Goal: Task Accomplishment & Management: Manage account settings

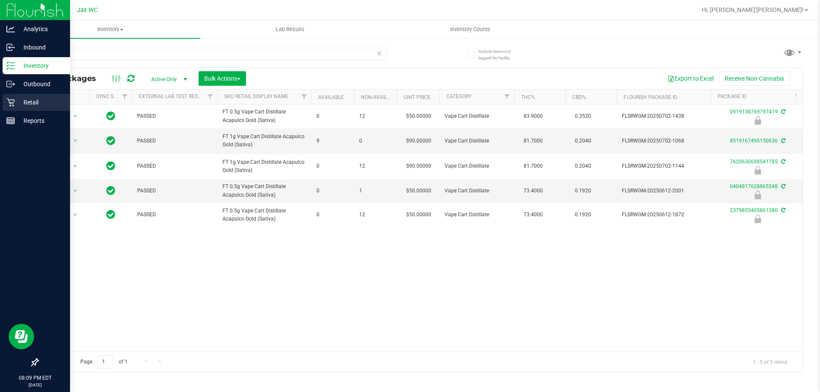
click at [21, 102] on p "Retail" at bounding box center [40, 102] width 51 height 10
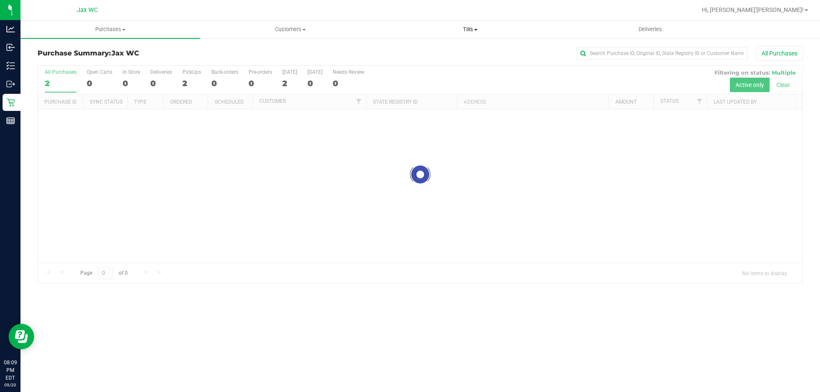
click at [474, 29] on span at bounding box center [475, 30] width 3 height 2
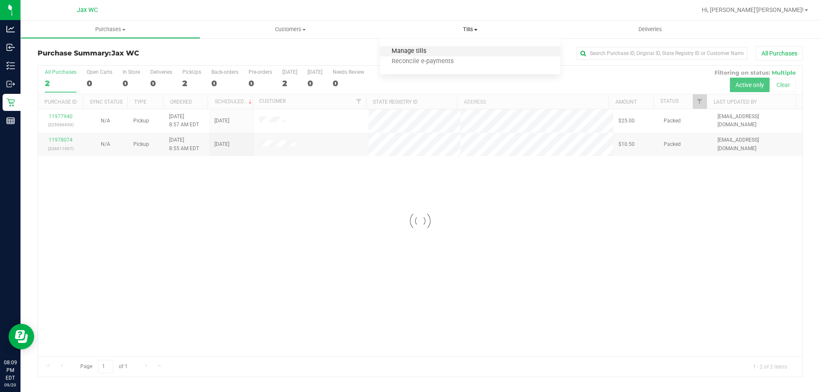
click at [420, 50] on span "Manage tills" at bounding box center [409, 51] width 58 height 7
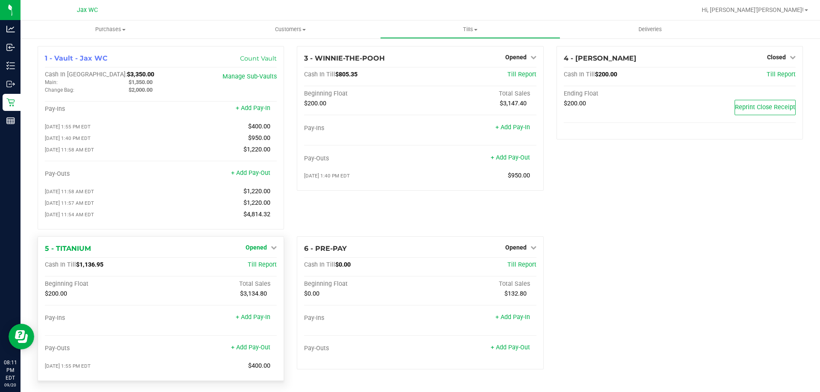
click at [260, 251] on span "Opened" at bounding box center [255, 247] width 21 height 7
click at [258, 268] on link "Close Till" at bounding box center [257, 265] width 23 height 7
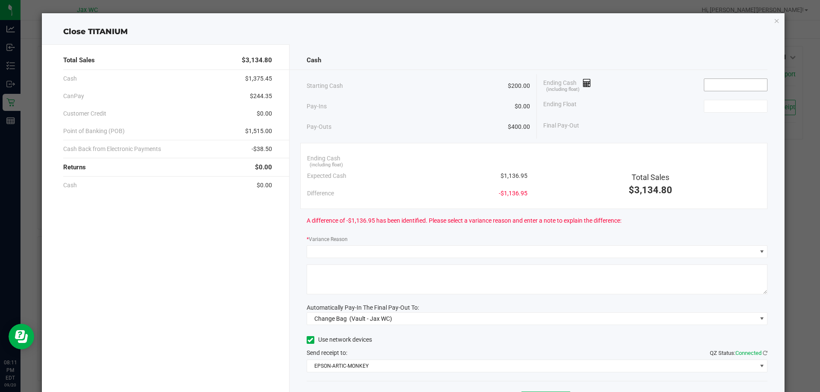
click at [738, 86] on input at bounding box center [735, 85] width 63 height 12
type input "$1,336.95"
click at [728, 103] on input at bounding box center [735, 106] width 63 height 12
type input "$200.00"
click at [633, 93] on div "Ending Cash (including float) $1,336.95" at bounding box center [655, 84] width 224 height 21
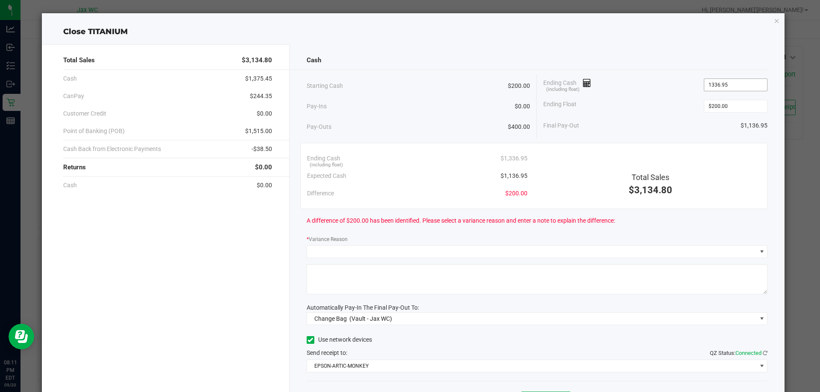
click at [711, 84] on input "1336.95" at bounding box center [735, 85] width 63 height 12
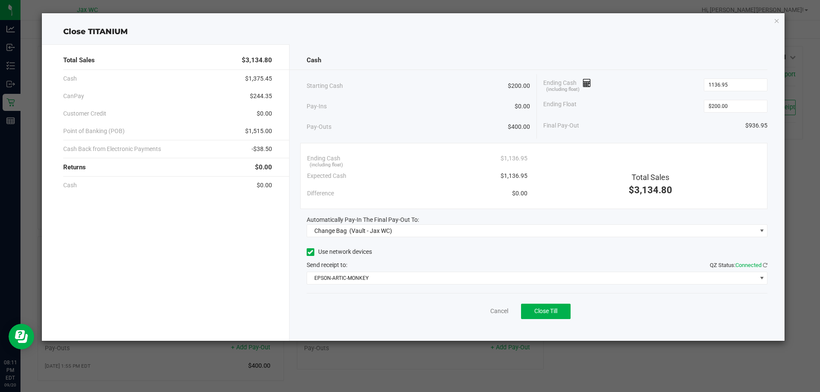
type input "$1,136.95"
click at [628, 87] on div "Ending Cash (including float) $1,136.95" at bounding box center [655, 84] width 224 height 21
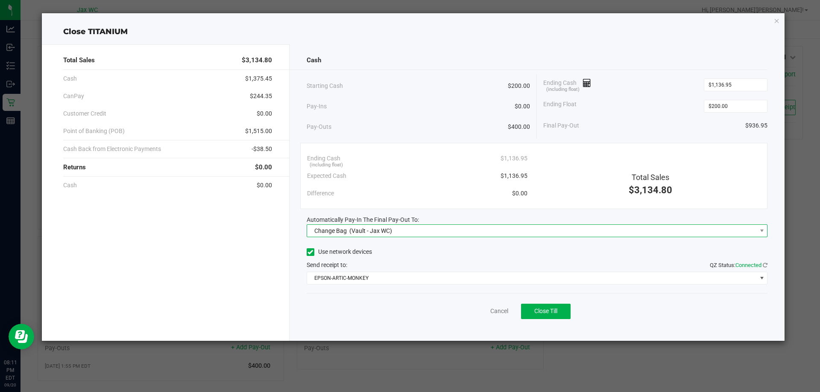
click at [407, 230] on span "Change Bag (Vault - Jax WC)" at bounding box center [531, 231] width 449 height 12
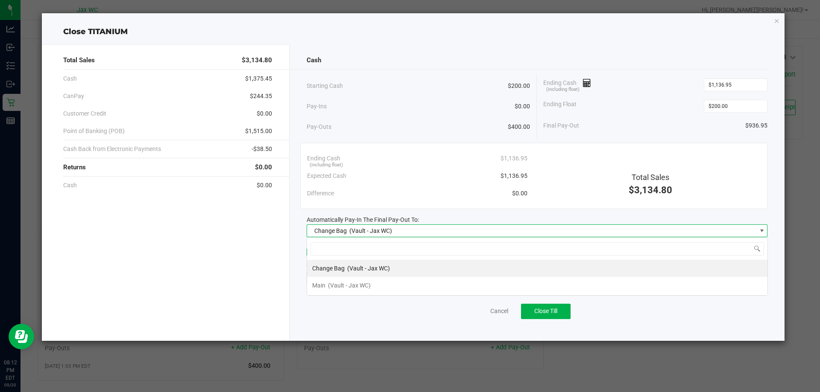
scroll to position [13, 461]
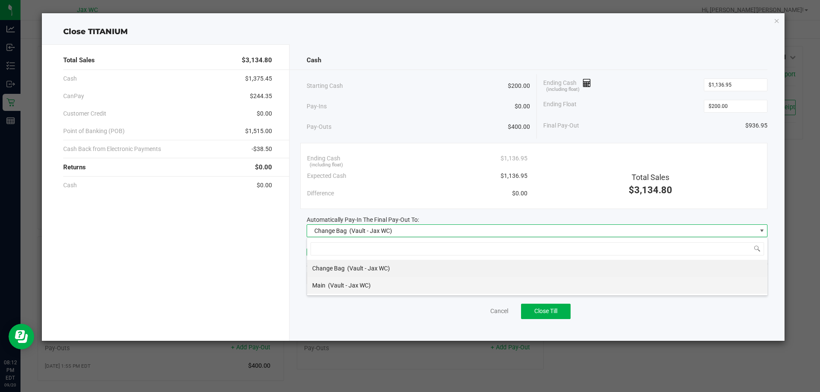
click at [367, 286] on span "(Vault - Jax WC)" at bounding box center [349, 285] width 43 height 7
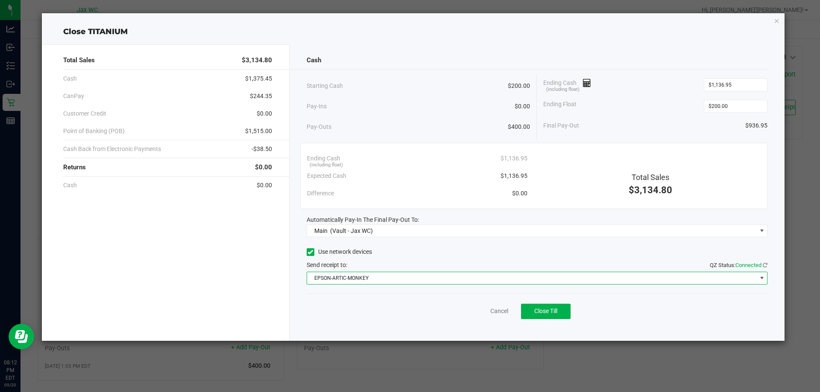
click at [367, 282] on span "EPSON-ARTIC-MONKEY" at bounding box center [531, 278] width 449 height 12
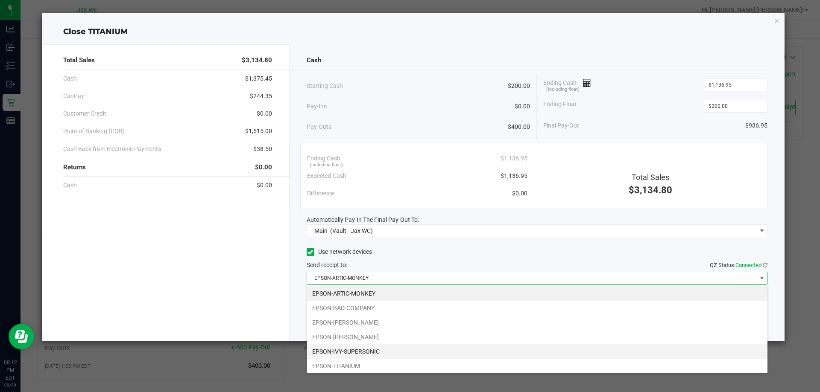
click at [370, 350] on li "EPSON-IVY-SUPERSONIC" at bounding box center [537, 351] width 460 height 15
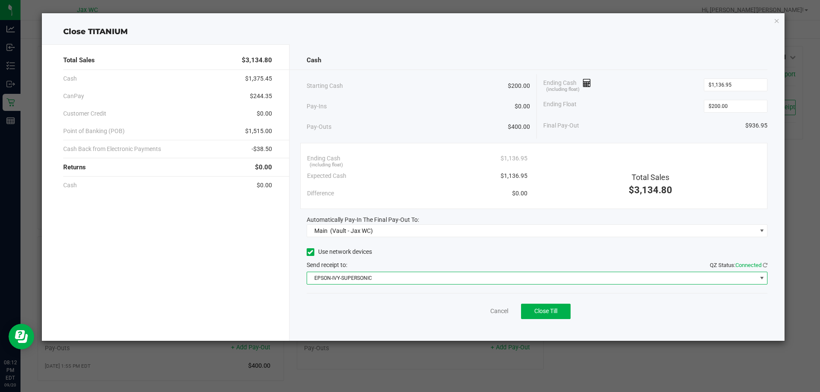
click at [605, 39] on div "Total Sales $3,134.80 Cash $1,375.45 CanPay $244.35 Customer Credit $0.00 Point…" at bounding box center [413, 189] width 743 height 303
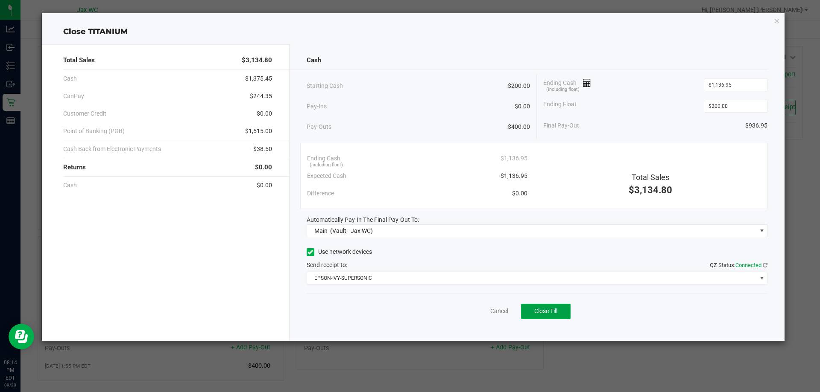
click at [542, 316] on button "Close Till" at bounding box center [546, 311] width 50 height 15
click at [483, 310] on link "Dismiss" at bounding box center [480, 311] width 20 height 9
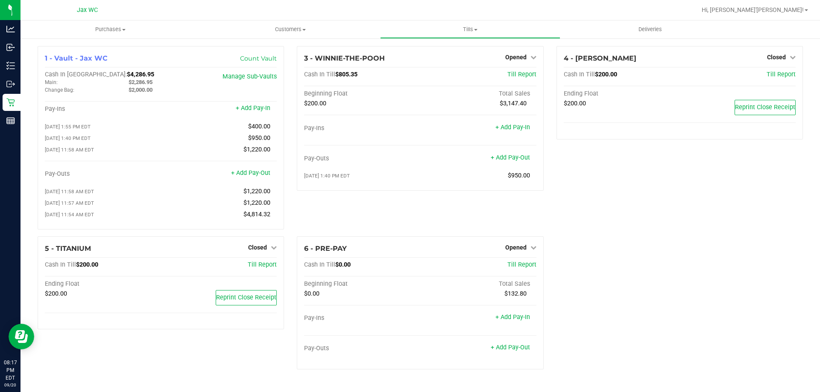
click at [786, 207] on div "4 - YOUSSOU-NDOUR Closed Open Till Cash In Till $200.00 Till Report Ending Floa…" at bounding box center [679, 141] width 259 height 190
click at [514, 60] on span "Opened" at bounding box center [515, 57] width 21 height 7
click at [510, 72] on link "Close Till" at bounding box center [516, 75] width 23 height 7
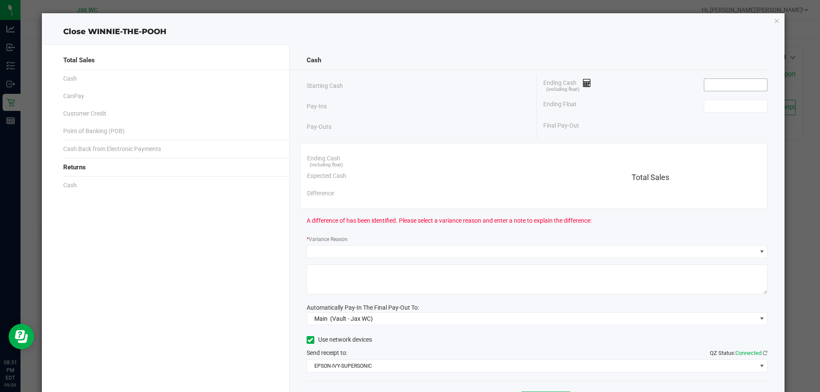
click at [717, 79] on input at bounding box center [735, 85] width 63 height 12
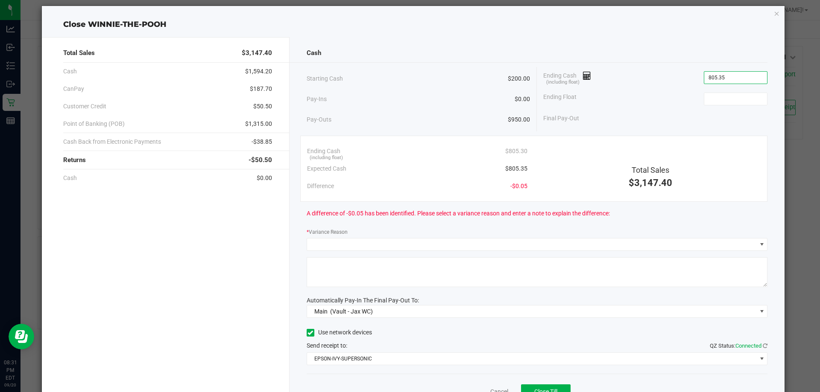
scroll to position [0, 0]
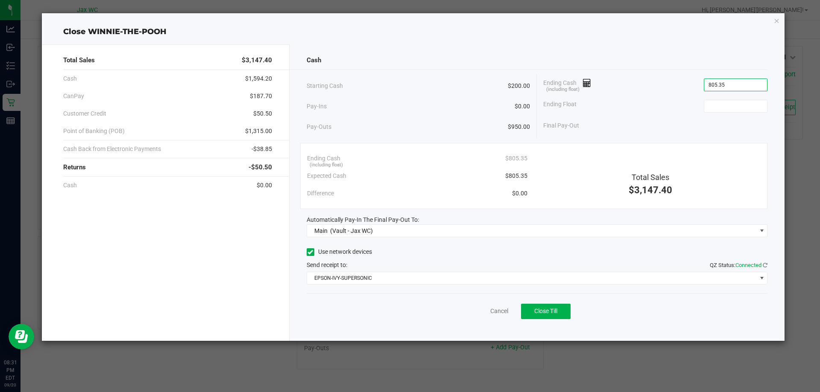
type input "$805.35"
click at [674, 103] on div "Ending Float" at bounding box center [655, 106] width 224 height 21
click at [729, 100] on input at bounding box center [735, 106] width 63 height 12
type input "$200.00"
click at [676, 119] on div "Final Pay-Out $605.35" at bounding box center [655, 125] width 224 height 17
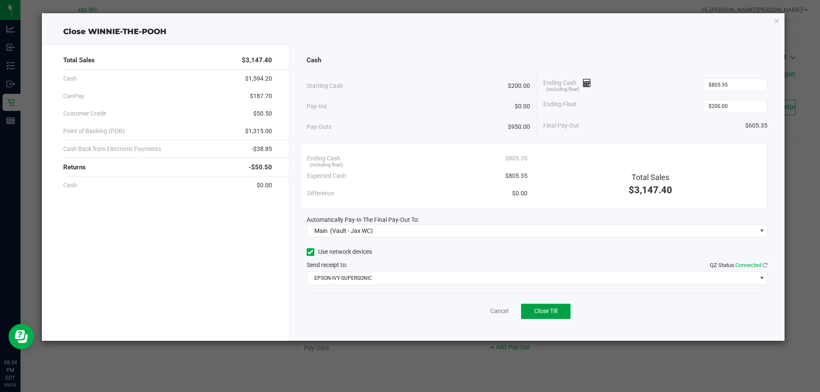
click at [549, 309] on span "Close Till" at bounding box center [545, 311] width 23 height 7
click at [776, 22] on icon "button" at bounding box center [776, 20] width 6 height 10
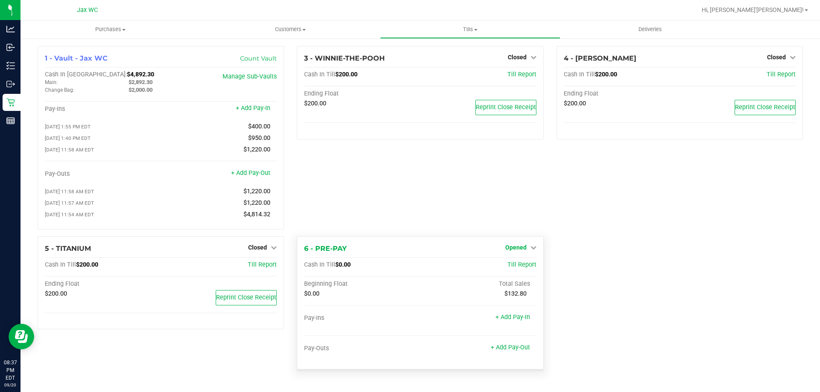
click at [526, 250] on link "Opened" at bounding box center [520, 247] width 31 height 7
click at [523, 268] on link "Close Till" at bounding box center [516, 265] width 23 height 7
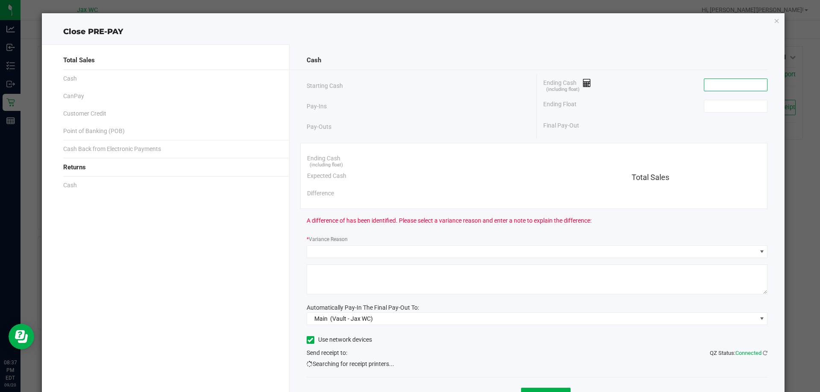
click at [728, 89] on input at bounding box center [735, 85] width 63 height 12
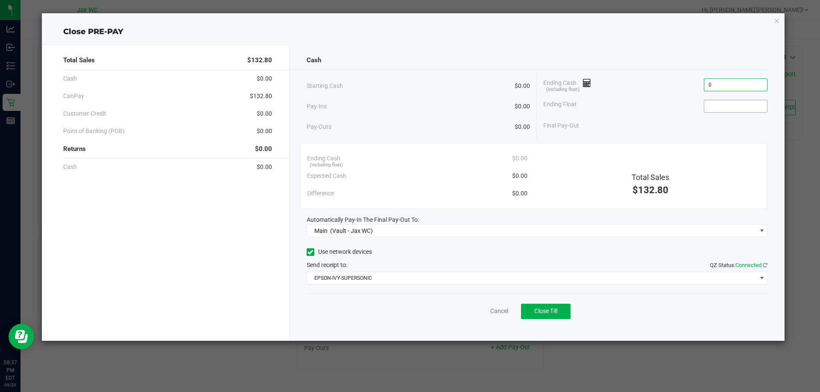
type input "$0.00"
click at [713, 104] on input at bounding box center [735, 106] width 63 height 12
type input "$0.00"
click at [549, 311] on span "Close Till" at bounding box center [545, 311] width 23 height 7
click at [482, 310] on link "Dismiss" at bounding box center [480, 311] width 20 height 9
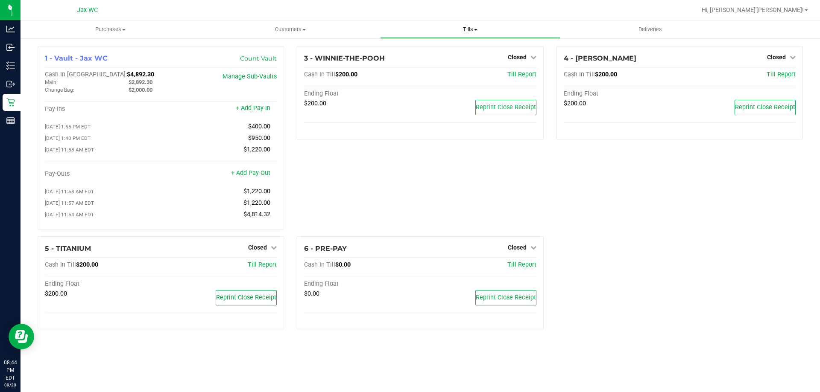
click at [474, 30] on span at bounding box center [475, 30] width 3 height 2
click at [436, 62] on span "Reconcile e-payments" at bounding box center [422, 61] width 85 height 7
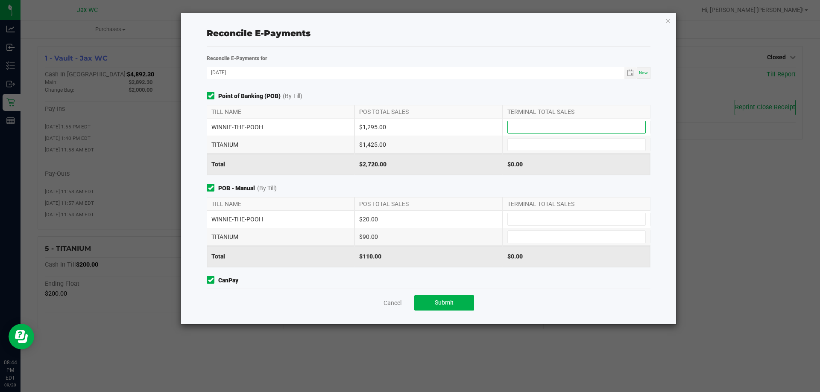
click at [529, 126] on input at bounding box center [575, 127] width 137 height 12
type input "$1,295.00"
type input "$1,425.00"
type input "$20.00"
type input "$90.00"
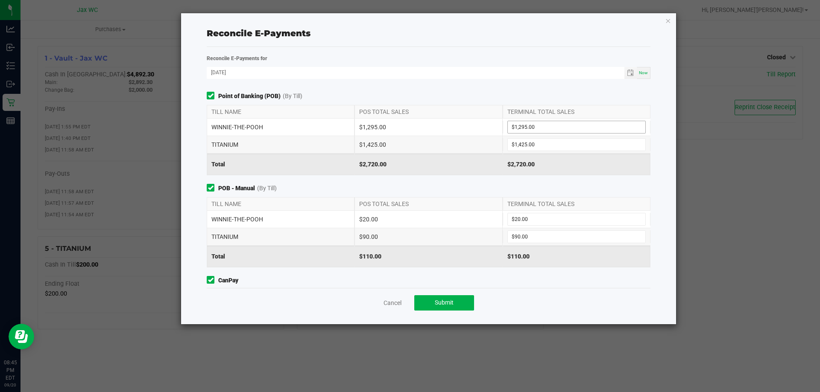
scroll to position [84, 0]
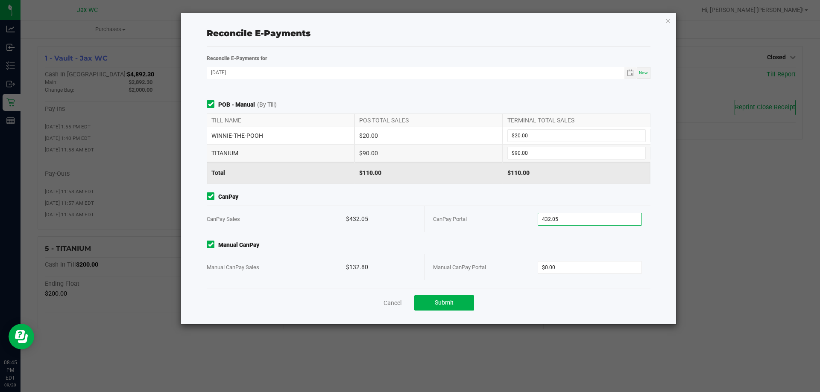
type input "$432.05"
type input "$132.80"
click at [468, 300] on button "Submit" at bounding box center [444, 302] width 60 height 15
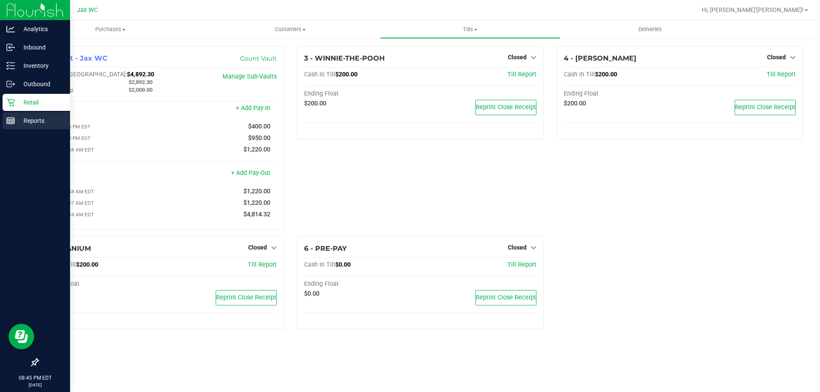
click at [10, 119] on icon at bounding box center [10, 121] width 9 height 9
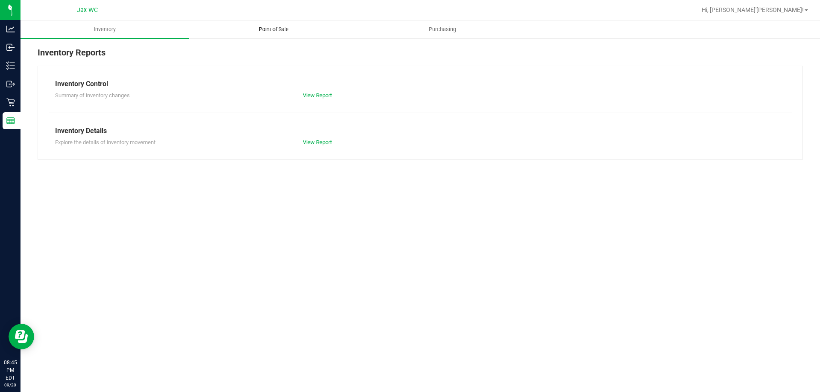
click at [273, 27] on span "Point of Sale" at bounding box center [273, 30] width 53 height 8
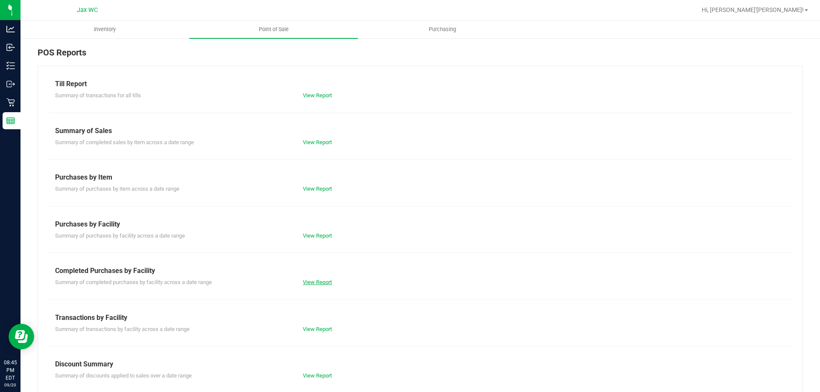
click at [317, 284] on link "View Report" at bounding box center [317, 282] width 29 height 6
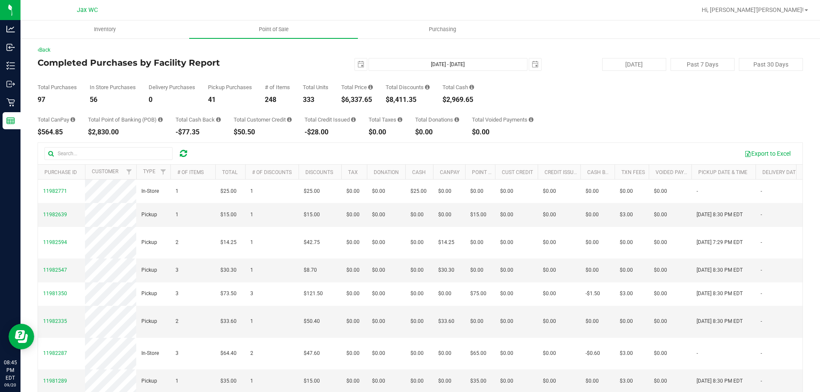
click at [589, 96] on div "Total Purchases 97 In Store Purchases 56 Delivery Purchases 0 Pickup Purchases …" at bounding box center [420, 87] width 765 height 32
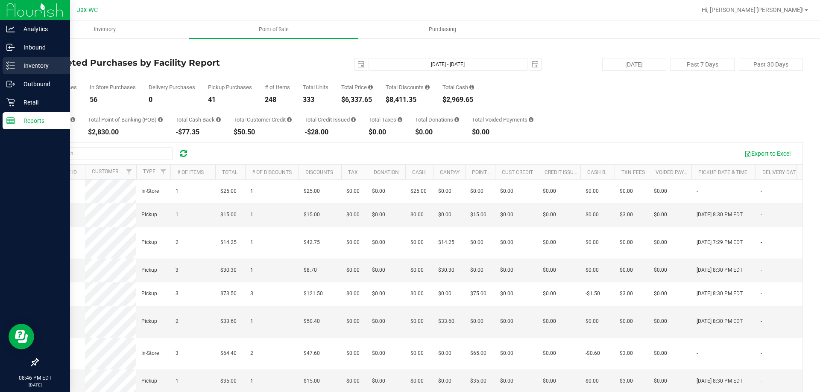
click at [8, 70] on div "Inventory" at bounding box center [36, 65] width 67 height 17
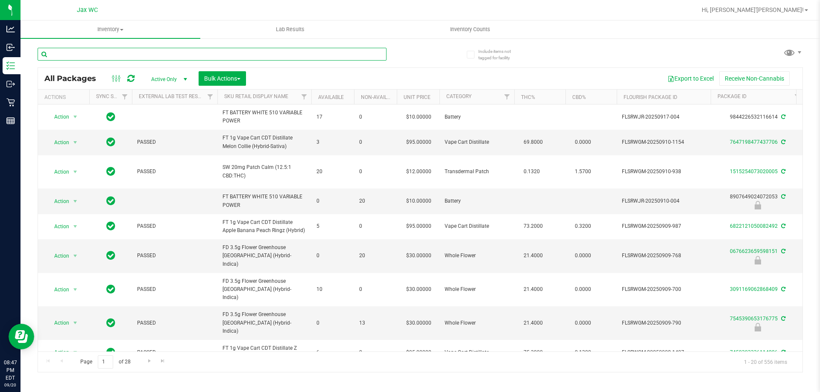
click at [127, 57] on input "text" at bounding box center [212, 54] width 349 height 13
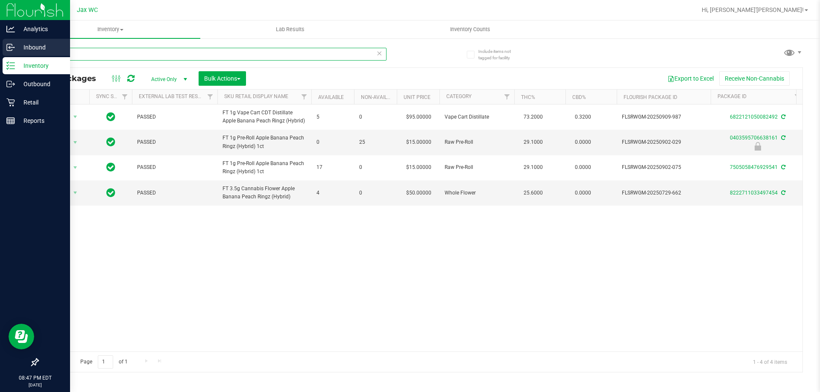
click at [0, 57] on div "Analytics Inbound Inventory Outbound Retail Reports 08:47 PM EDT [DATE] 09/20 J…" at bounding box center [410, 196] width 820 height 392
type input "pkt"
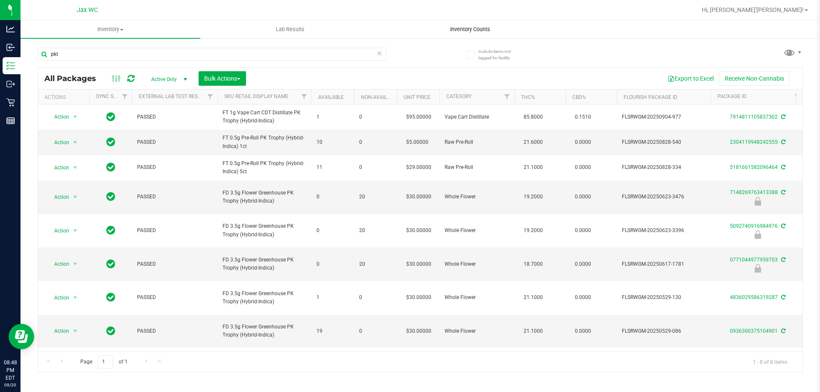
click at [482, 28] on span "Inventory Counts" at bounding box center [469, 30] width 63 height 8
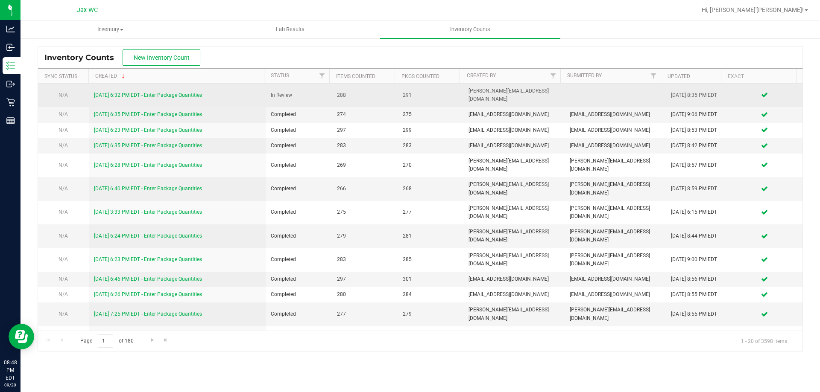
click at [185, 92] on link "[DATE] 6:32 PM EDT - Enter Package Quantities" at bounding box center [148, 95] width 108 height 6
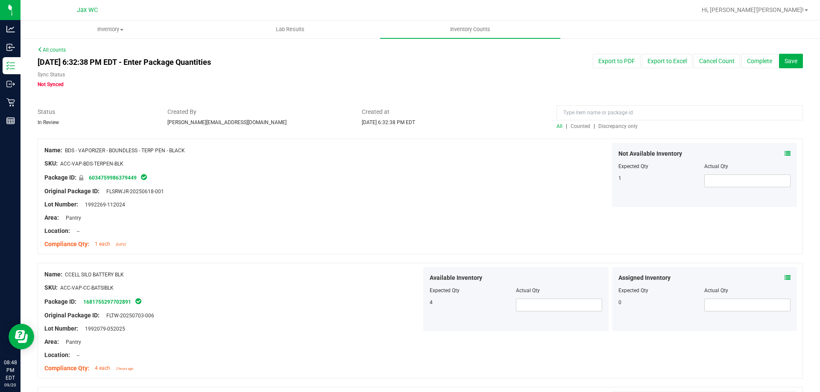
click at [618, 131] on div at bounding box center [420, 134] width 765 height 9
click at [618, 125] on span "Discrepancy only" at bounding box center [617, 126] width 39 height 6
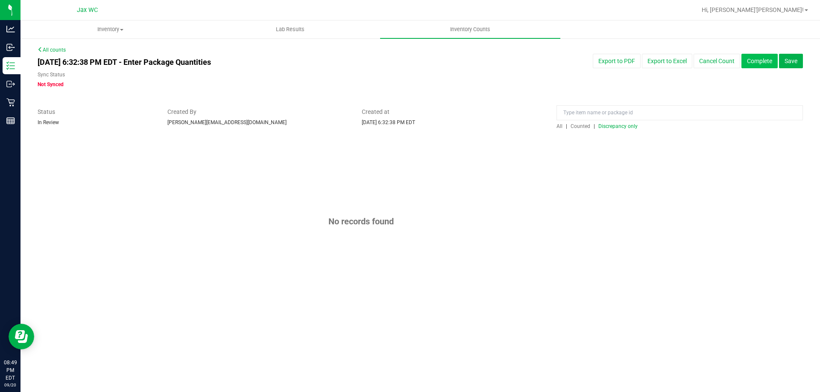
click at [757, 61] on button "Complete" at bounding box center [759, 61] width 36 height 15
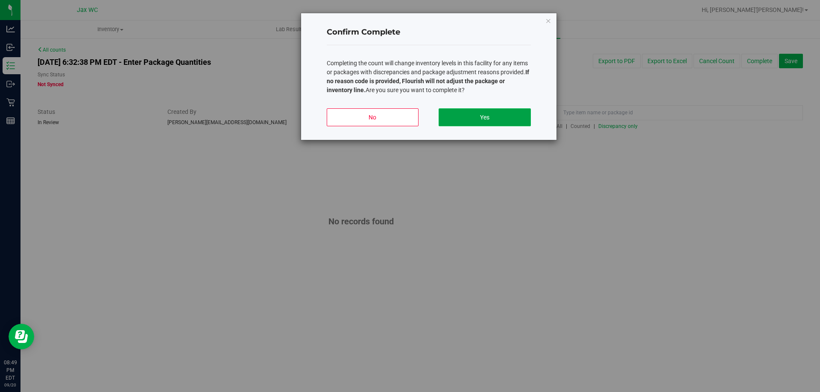
click at [499, 115] on button "Yes" at bounding box center [484, 117] width 92 height 18
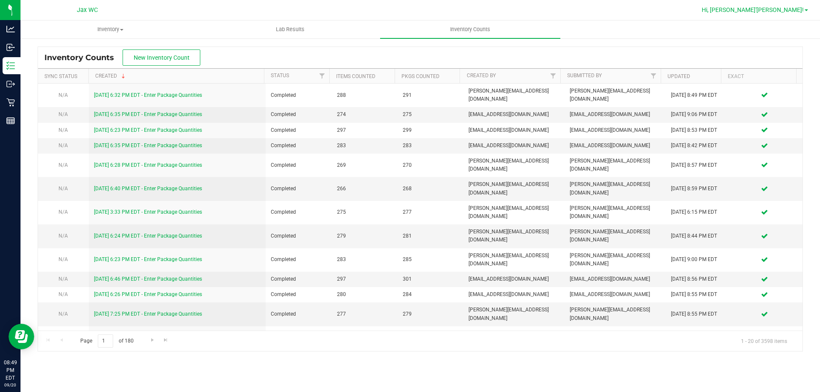
click at [786, 12] on span "Hi, [PERSON_NAME]'[PERSON_NAME]!" at bounding box center [752, 9] width 102 height 7
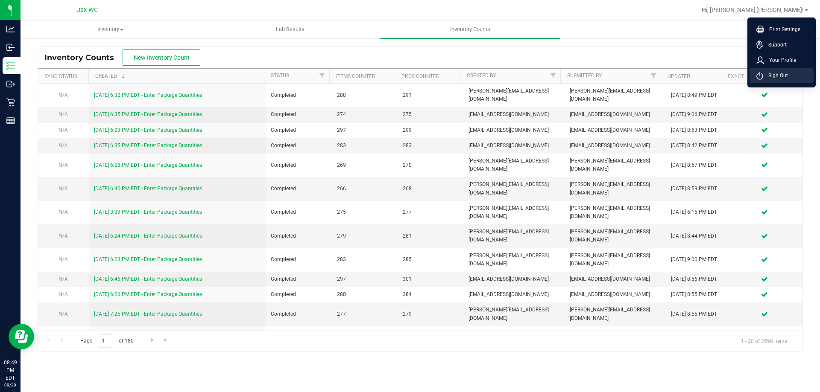
click at [781, 76] on span "Sign Out" at bounding box center [775, 75] width 25 height 9
